Goal: Task Accomplishment & Management: Use online tool/utility

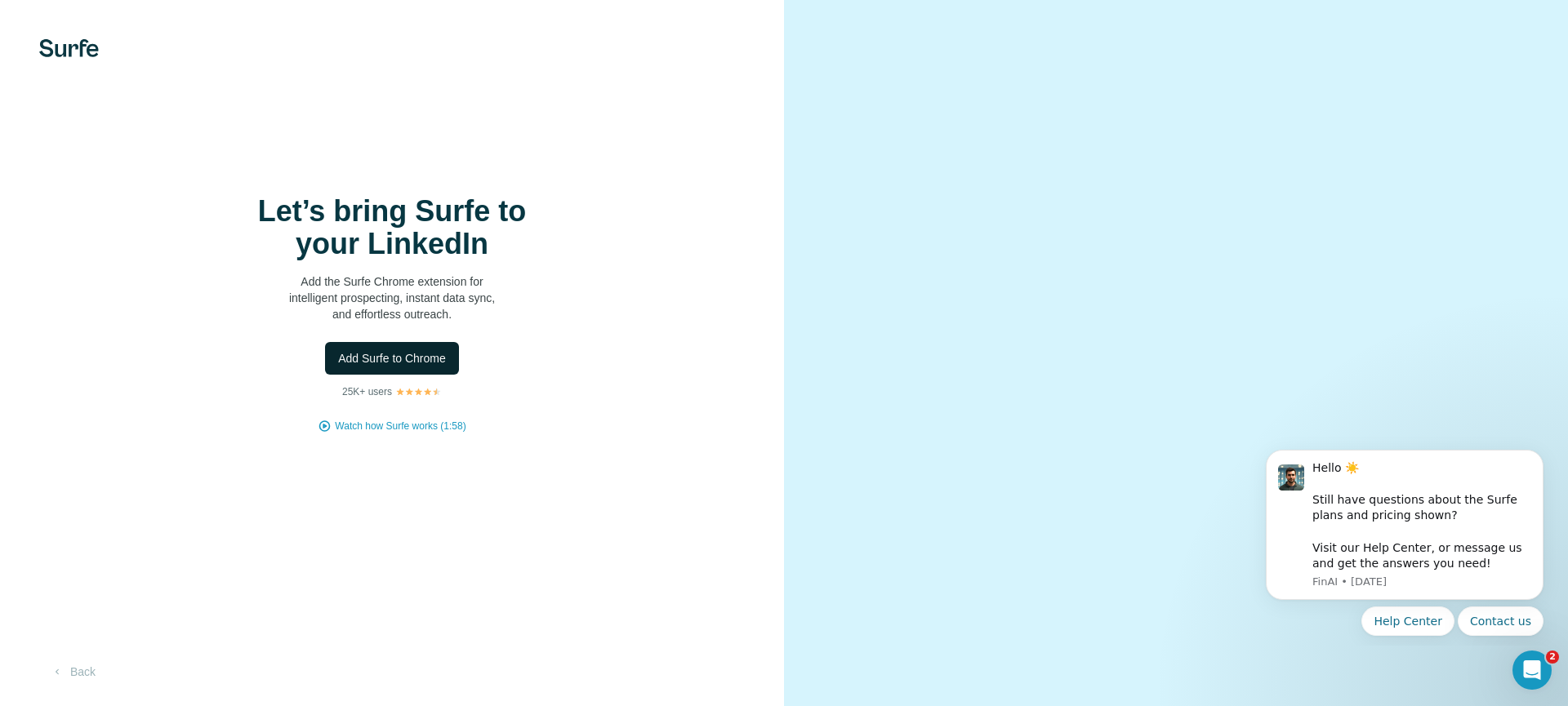
click at [408, 360] on button "Add Surfe to Chrome" at bounding box center [392, 358] width 134 height 32
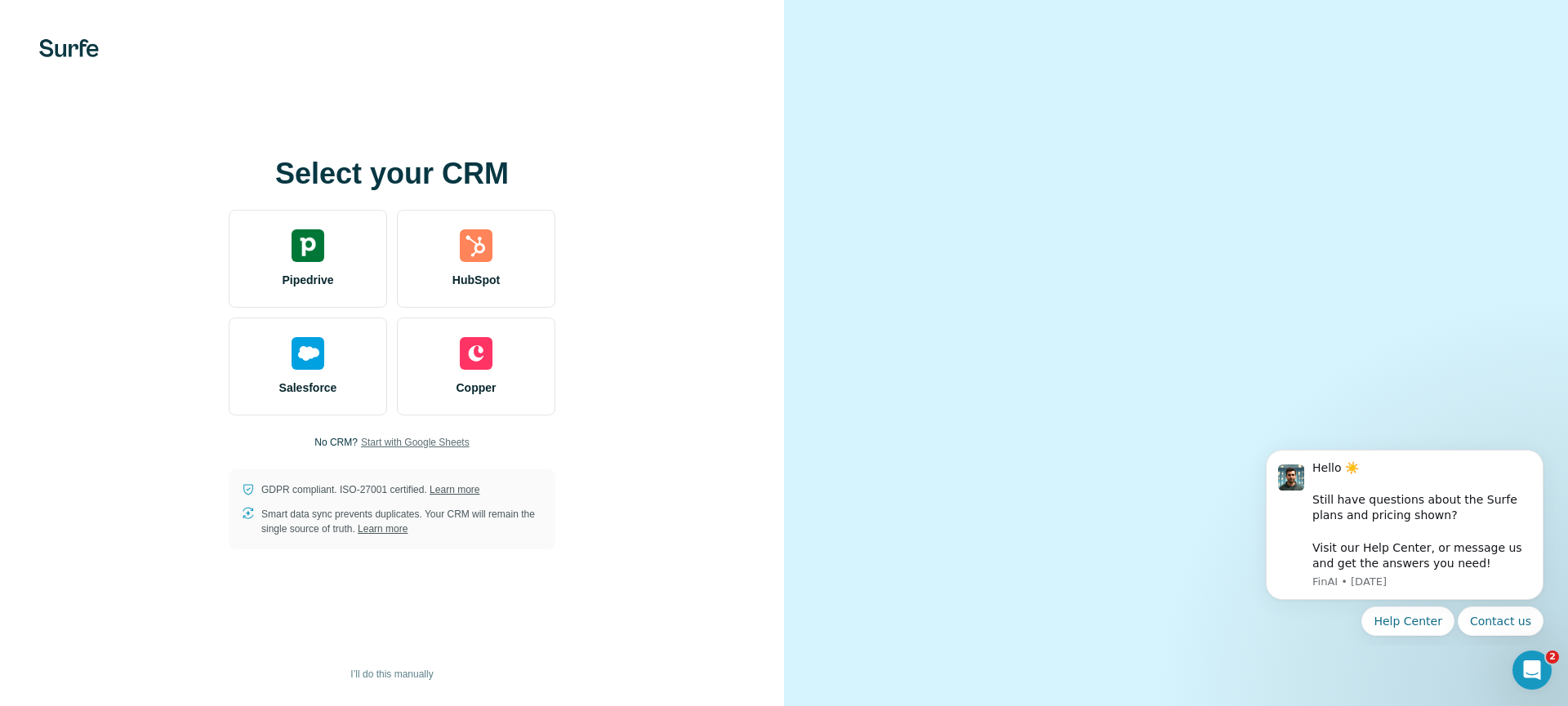
click at [441, 450] on span "Start with Google Sheets" at bounding box center [415, 442] width 109 height 15
